Goal: Task Accomplishment & Management: Use online tool/utility

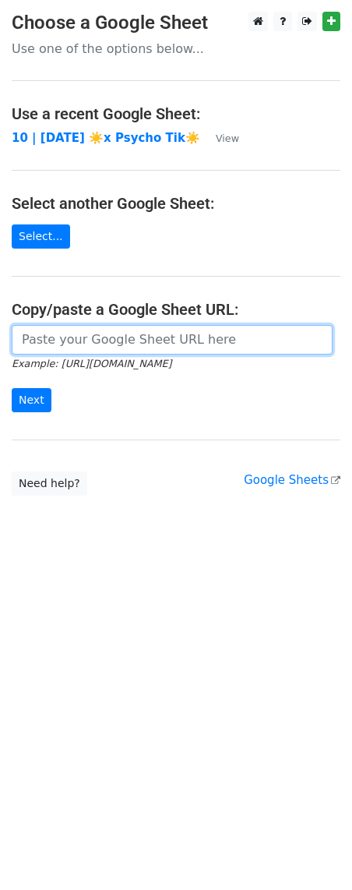
click at [142, 349] on input "url" at bounding box center [172, 340] width 321 height 30
paste input "https://docs.google.com/spreadsheets/d/1wz-dN5WUhcCZlQXTmChE5gqHDJ9dBebYZmBE-jO…"
type input "[URL][DOMAIN_NAME]"
click at [12, 388] on input "Next" at bounding box center [32, 400] width 40 height 24
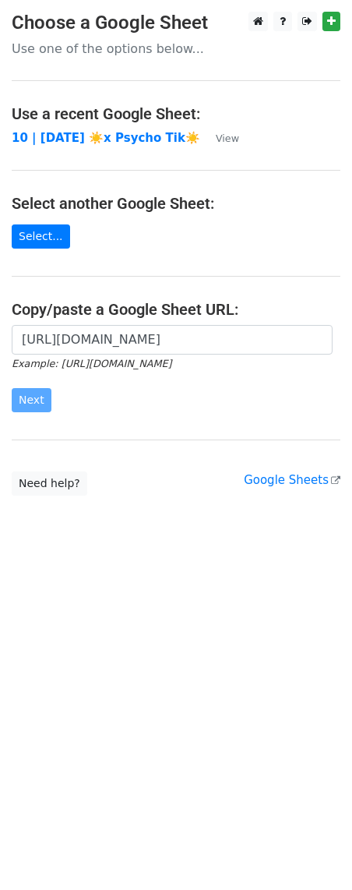
scroll to position [0, 0]
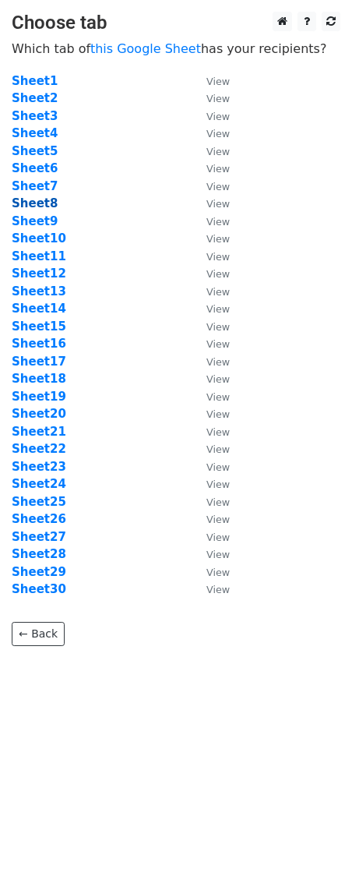
click at [43, 203] on strong "Sheet8" at bounding box center [35, 203] width 46 height 14
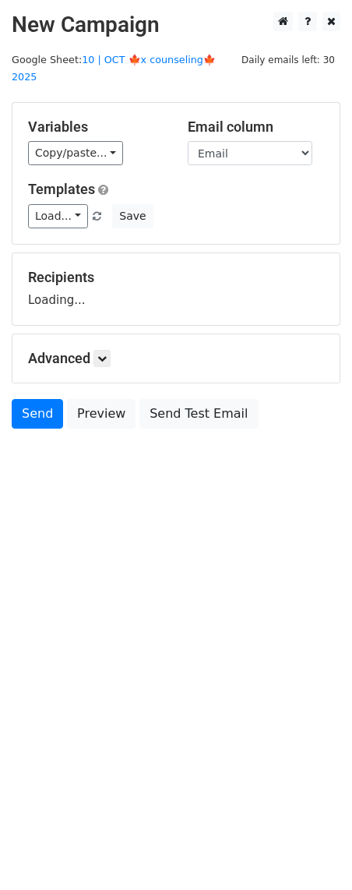
click at [161, 48] on main "New Campaign Daily emails left: 30 Google Sheet: 10 | OCT 🍁x counseling🍁 2025 V…" at bounding box center [176, 224] width 352 height 425
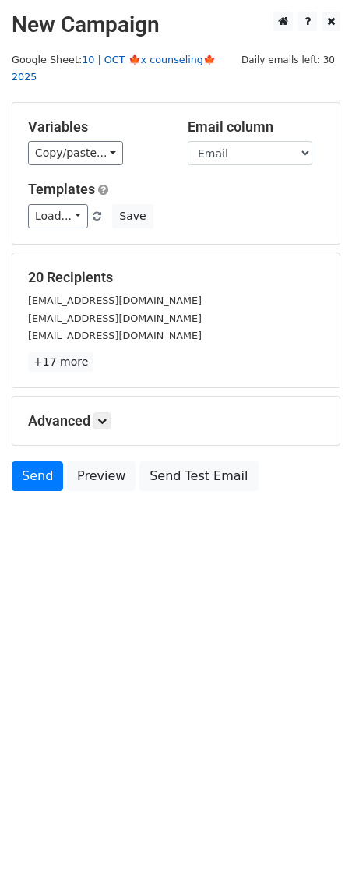
click at [157, 58] on link "10 | OCT 🍁x counseling🍁 2025" at bounding box center [114, 69] width 204 height 30
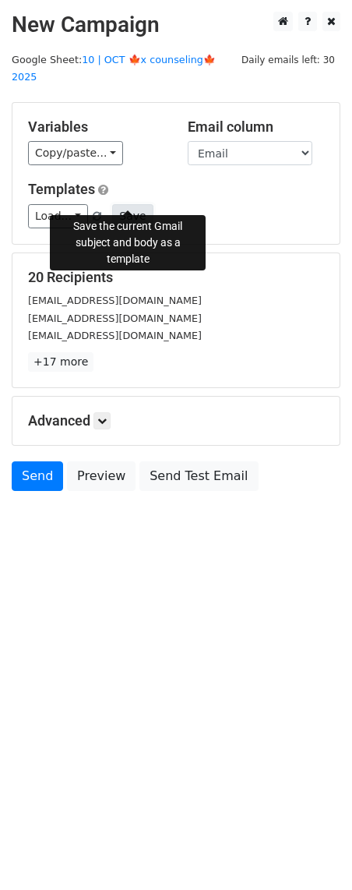
click at [119, 204] on button "Save" at bounding box center [132, 216] width 41 height 24
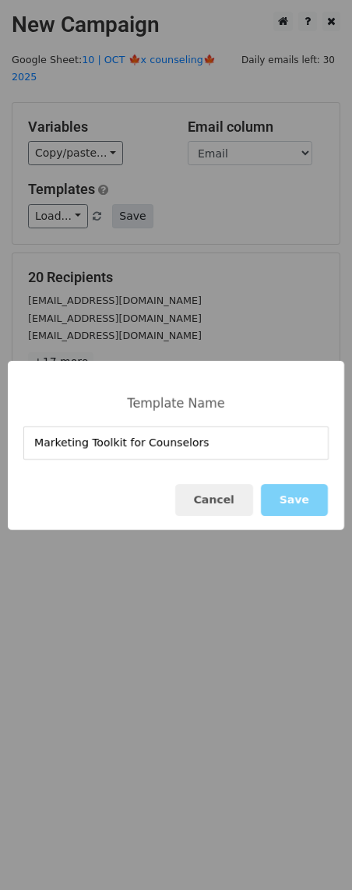
type input "Marketing Toolkit for Counselors"
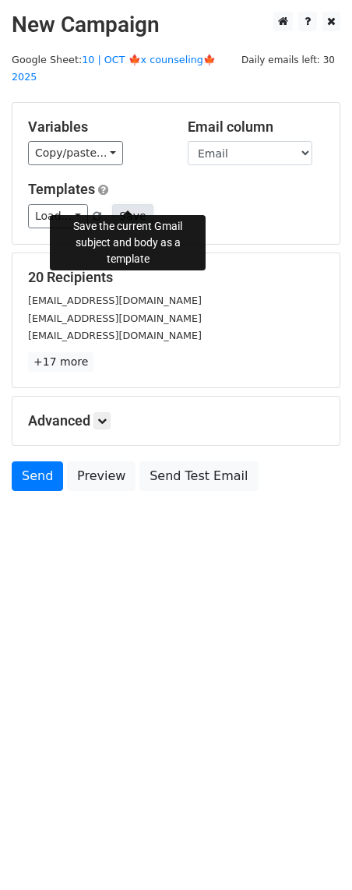
click at [128, 204] on button "Save" at bounding box center [132, 216] width 41 height 24
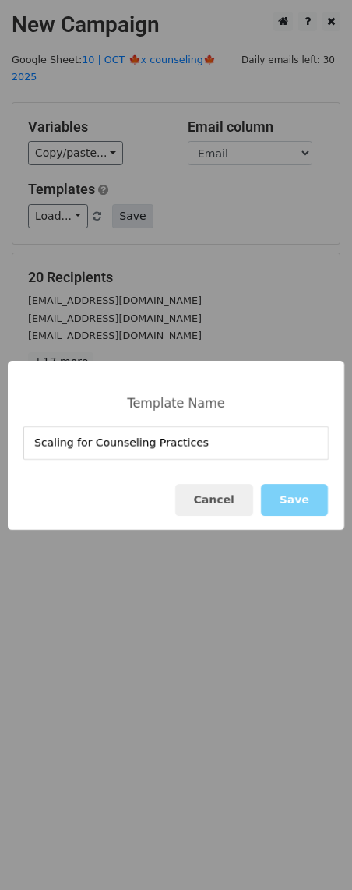
type input "Scaling for Counseling Practices"
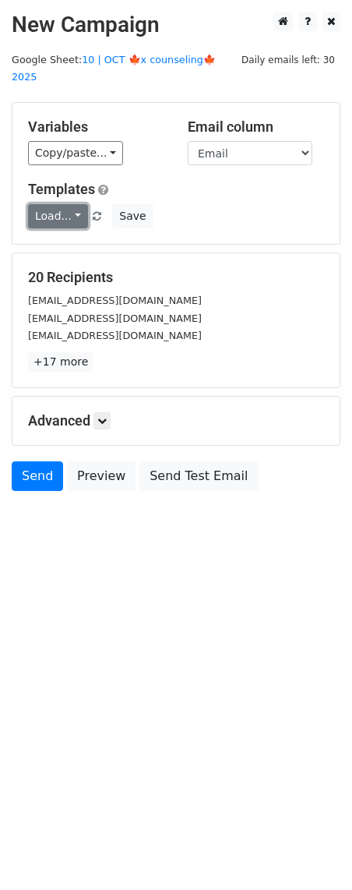
click at [54, 204] on link "Load..." at bounding box center [58, 216] width 60 height 24
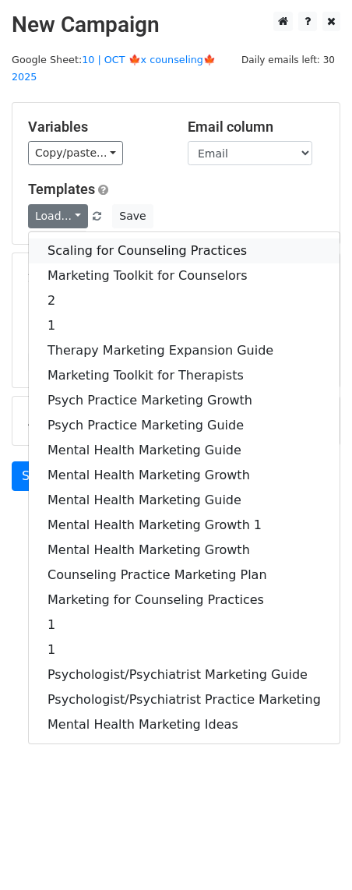
drag, startPoint x: 159, startPoint y: 236, endPoint x: 139, endPoint y: 385, distance: 150.2
click at [159, 238] on link "Scaling for Counseling Practices" at bounding box center [184, 250] width 311 height 25
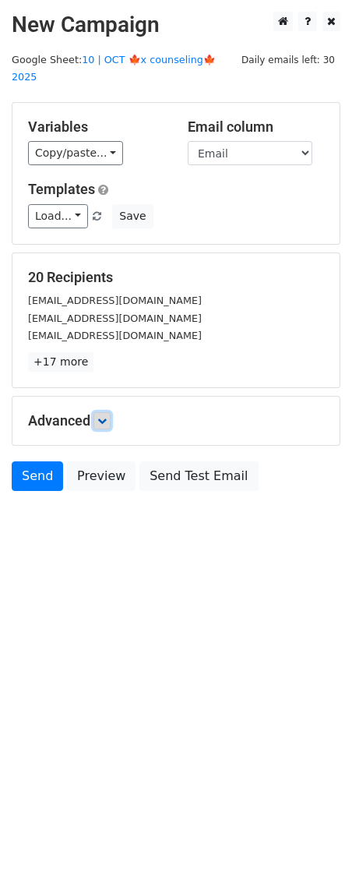
click at [103, 416] on icon at bounding box center [101, 420] width 9 height 9
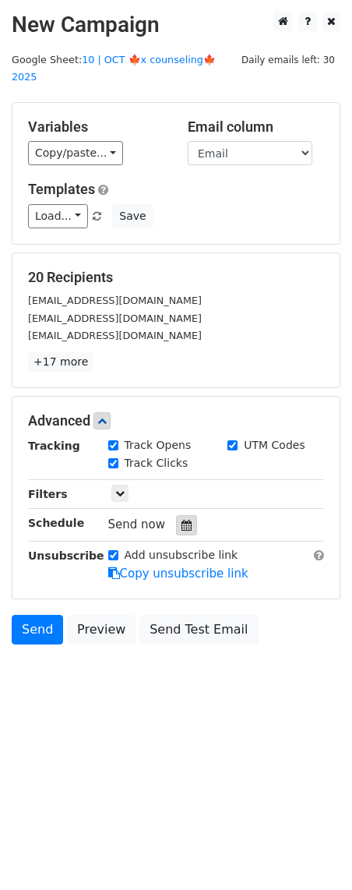
click at [182, 520] on icon at bounding box center [187, 525] width 10 height 11
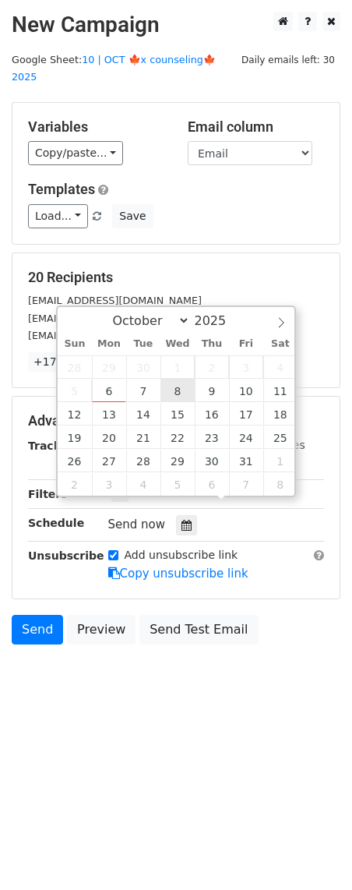
type input "2025-10-08 12:00"
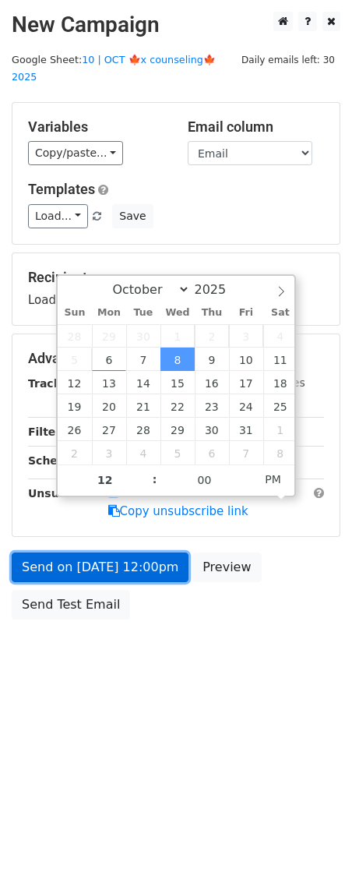
click at [148, 556] on link "Send on Oct 8 at 12:00pm" at bounding box center [100, 567] width 177 height 30
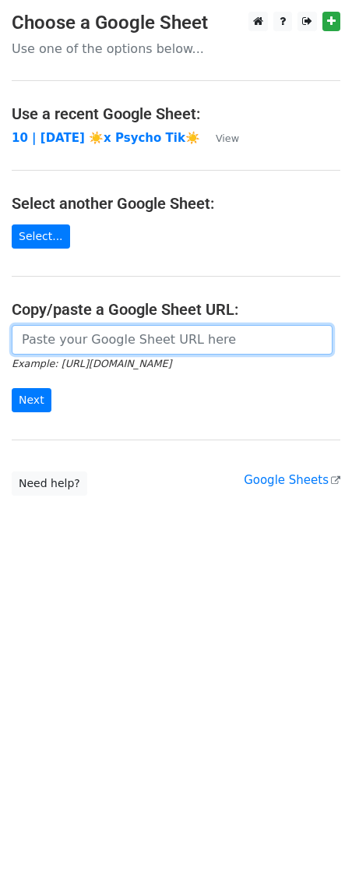
click at [137, 343] on input "url" at bounding box center [172, 340] width 321 height 30
paste input "https://docs.google.com/spreadsheets/d/1wz-dN5WUhcCZlQXTmChE5gqHDJ9dBebYZmBE-jO…"
type input "https://docs.google.com/spreadsheets/d/1wz-dN5WUhcCZlQXTmChE5gqHDJ9dBebYZmBE-jO…"
click at [12, 388] on input "Next" at bounding box center [32, 400] width 40 height 24
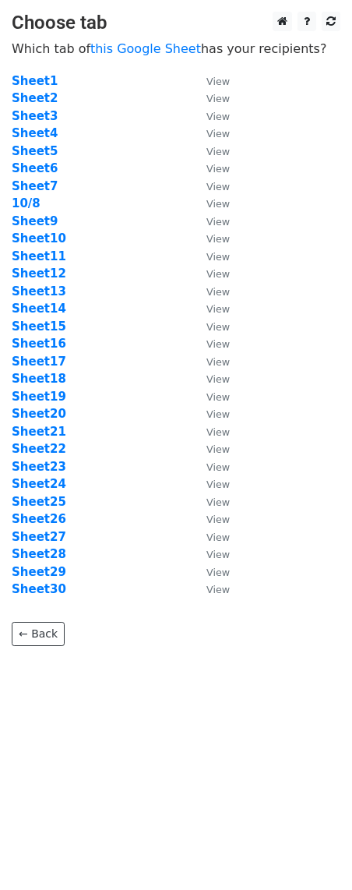
click at [58, 216] on td "Sheet9" at bounding box center [101, 222] width 179 height 18
click at [39, 219] on strong "Sheet9" at bounding box center [35, 221] width 46 height 14
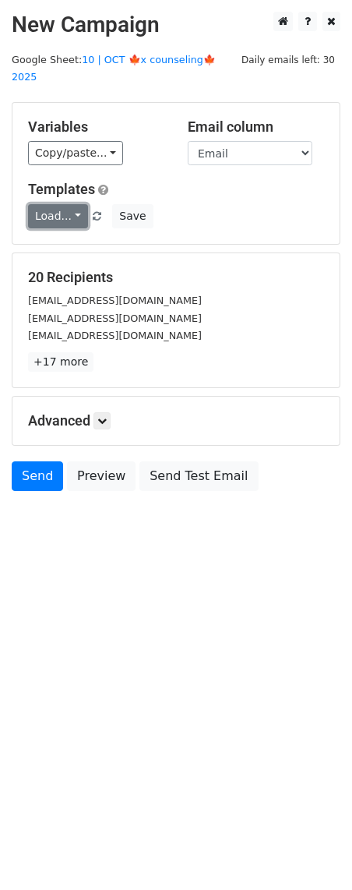
click at [62, 204] on link "Load..." at bounding box center [58, 216] width 60 height 24
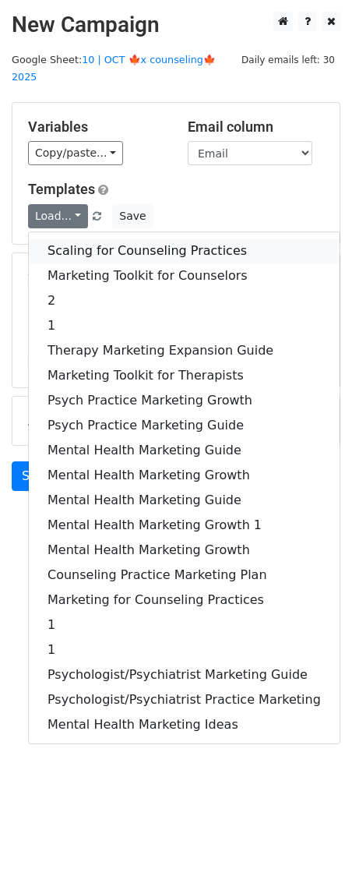
click at [83, 238] on link "Scaling for Counseling Practices" at bounding box center [184, 250] width 311 height 25
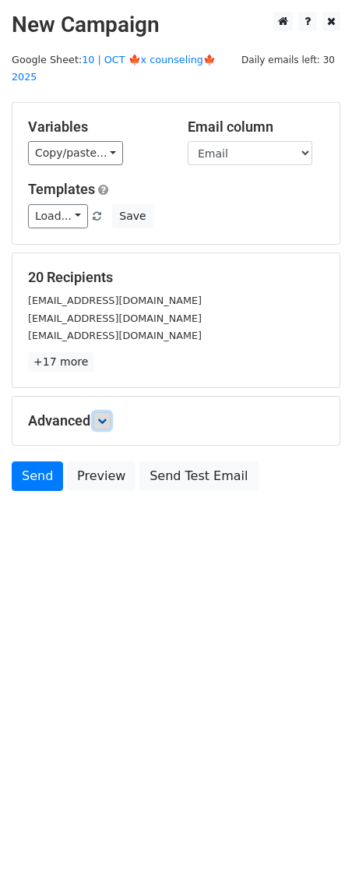
click at [105, 416] on icon at bounding box center [101, 420] width 9 height 9
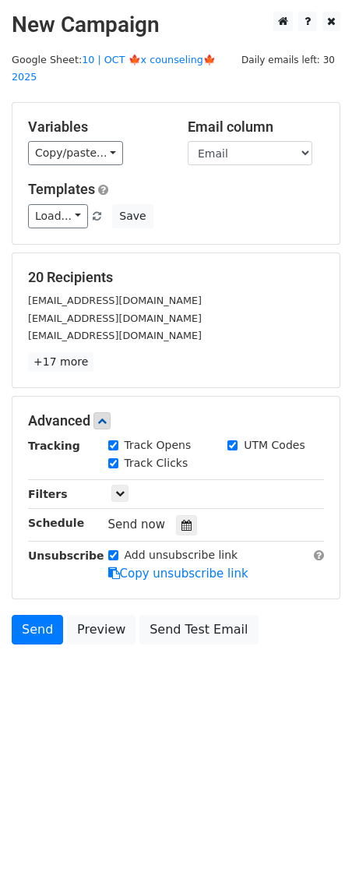
click at [176, 515] on div at bounding box center [186, 525] width 21 height 20
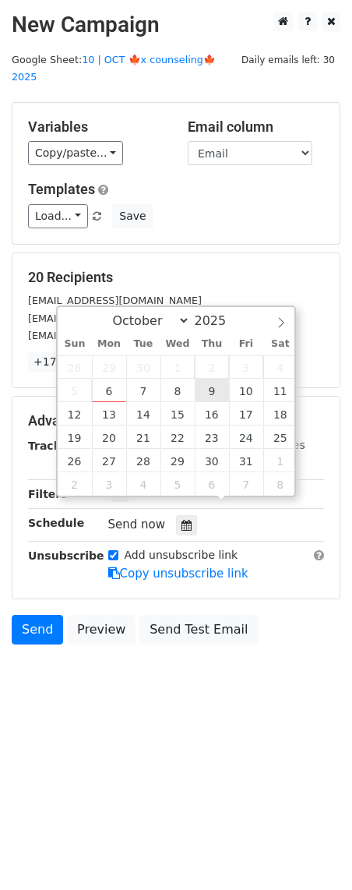
type input "2025-10-09 12:00"
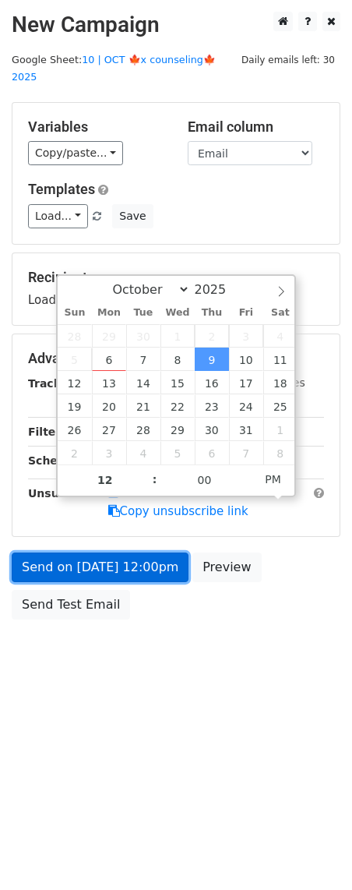
click at [153, 552] on link "Send on Oct 9 at 12:00pm" at bounding box center [100, 567] width 177 height 30
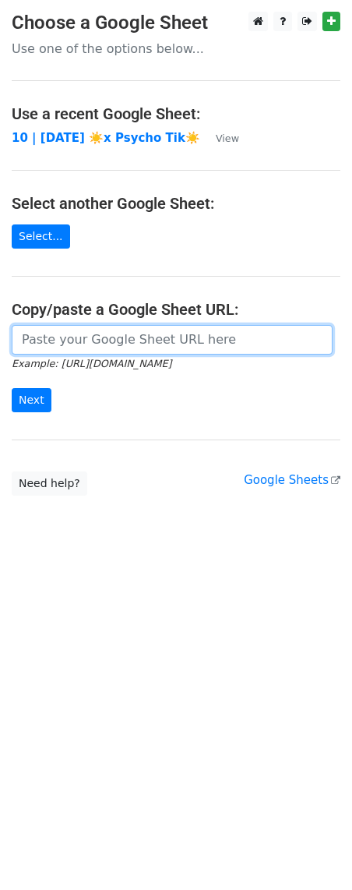
click at [154, 341] on input "url" at bounding box center [172, 340] width 321 height 30
paste input "[URL][DOMAIN_NAME]"
type input "[URL][DOMAIN_NAME]"
click at [12, 388] on input "Next" at bounding box center [32, 400] width 40 height 24
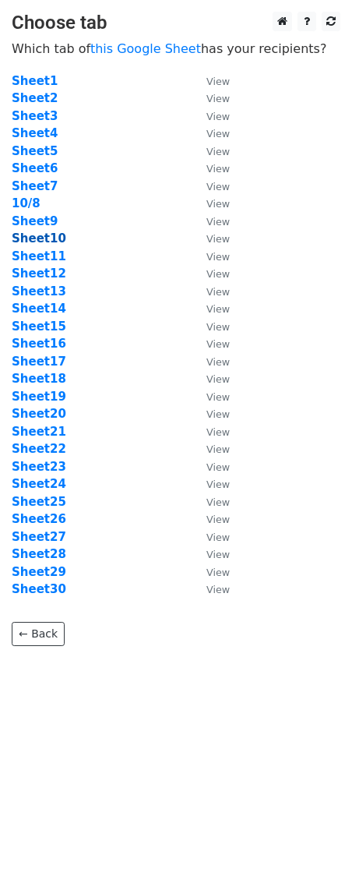
click at [49, 240] on strong "Sheet10" at bounding box center [39, 238] width 55 height 14
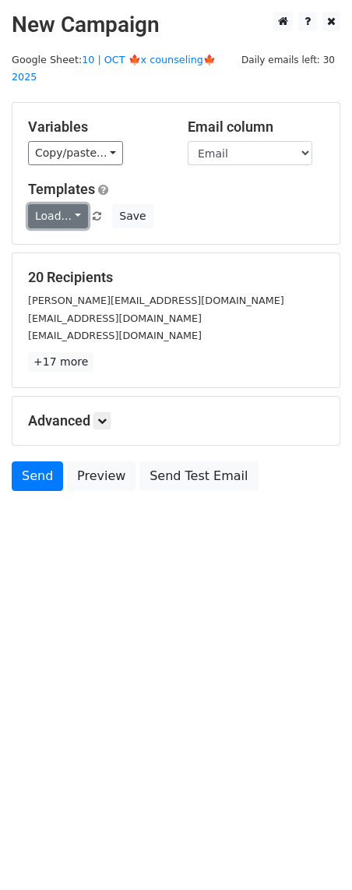
click at [49, 204] on link "Load..." at bounding box center [58, 216] width 60 height 24
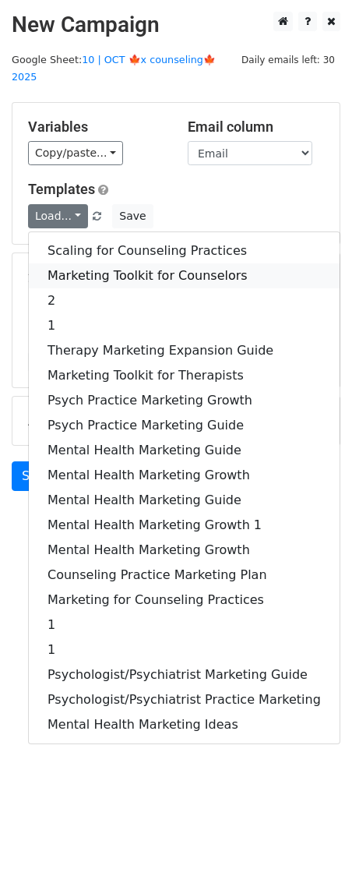
click at [97, 263] on link "Marketing Toolkit for Counselors" at bounding box center [184, 275] width 311 height 25
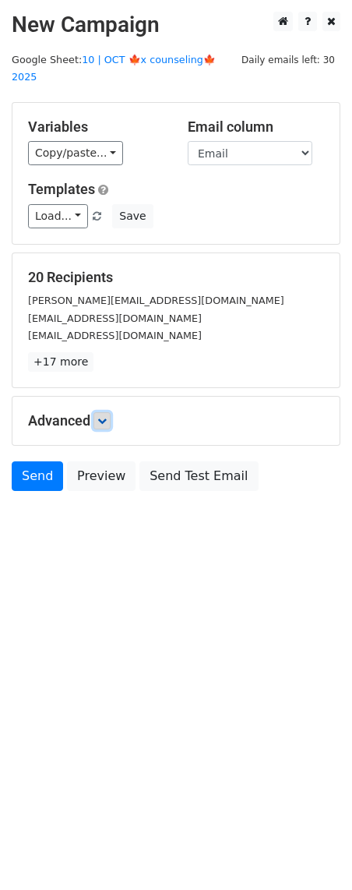
click at [106, 412] on link at bounding box center [102, 420] width 17 height 17
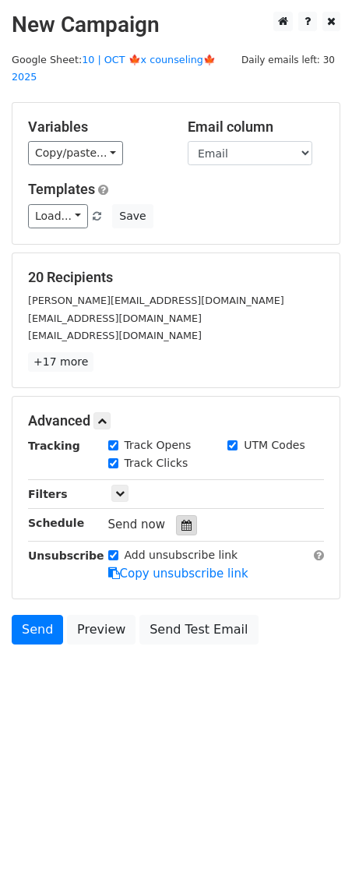
click at [182, 520] on icon at bounding box center [187, 525] width 10 height 11
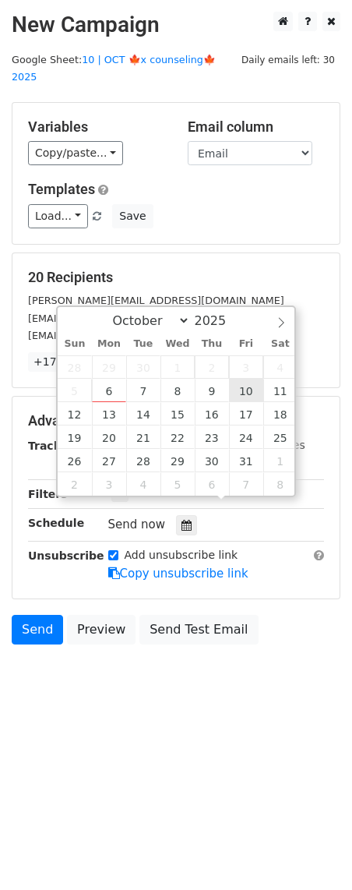
type input "2025-10-10 12:00"
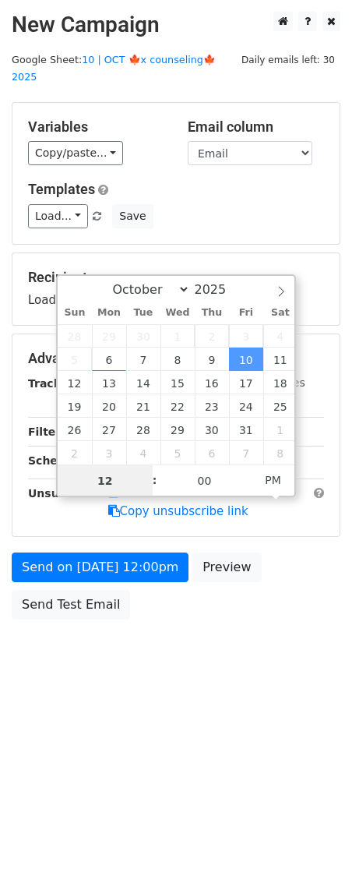
scroll to position [1, 0]
drag, startPoint x: 248, startPoint y: 387, endPoint x: 164, endPoint y: 505, distance: 144.2
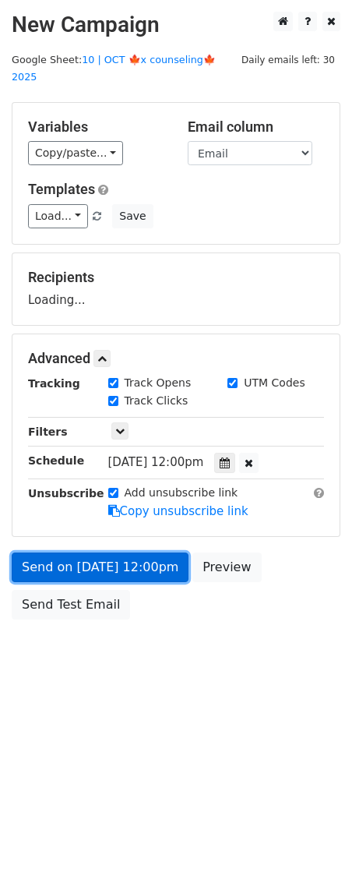
click at [148, 552] on link "Send on Oct 10 at 12:00pm" at bounding box center [100, 567] width 177 height 30
